Goal: Navigation & Orientation: Find specific page/section

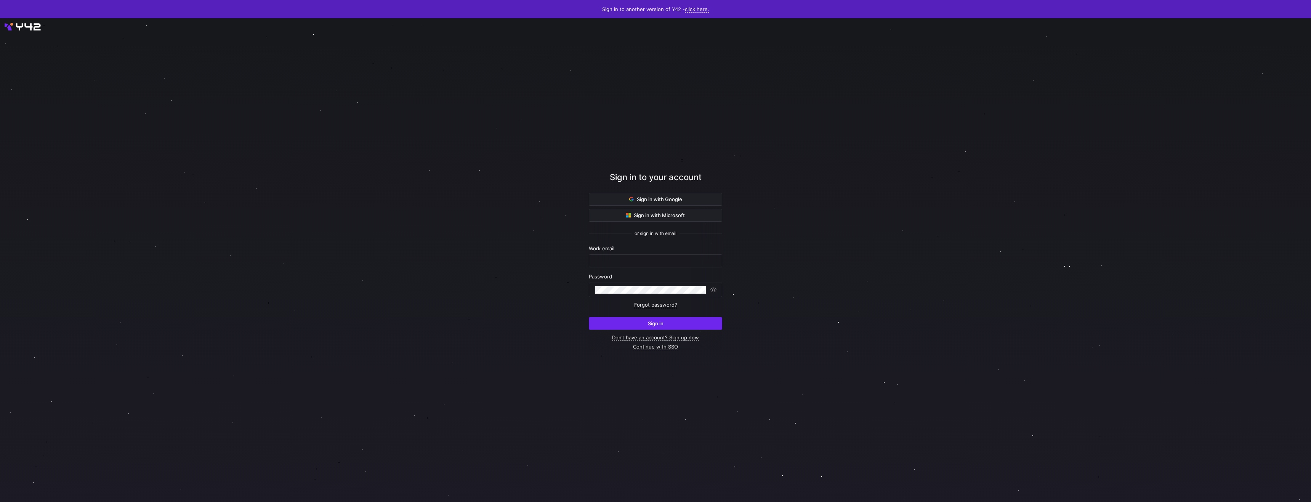
type input "shambhavi@statsig.com"
click at [648, 327] on span "Sign in" at bounding box center [656, 324] width 16 height 6
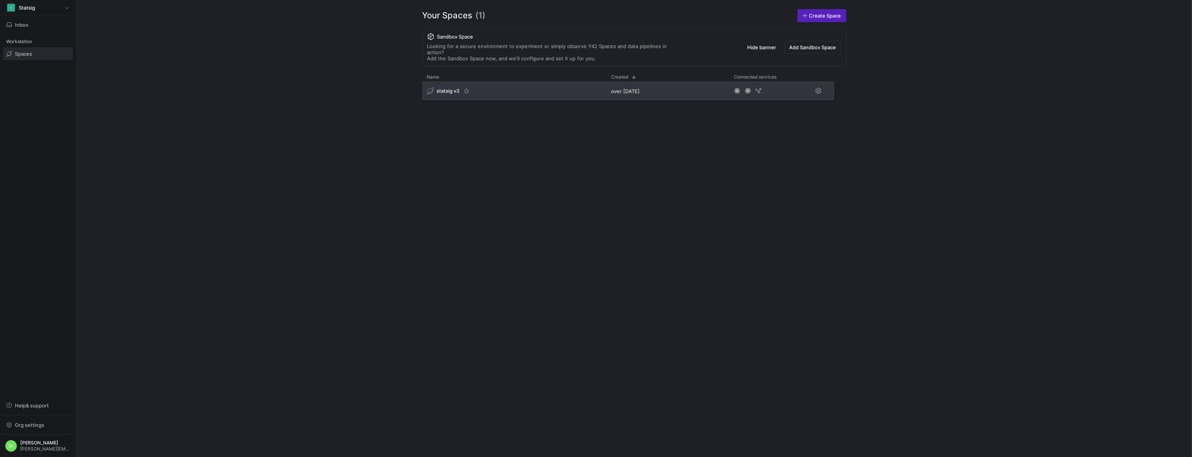
click at [453, 94] on span "statsig v3" at bounding box center [448, 91] width 23 height 6
